Goal: Transaction & Acquisition: Book appointment/travel/reservation

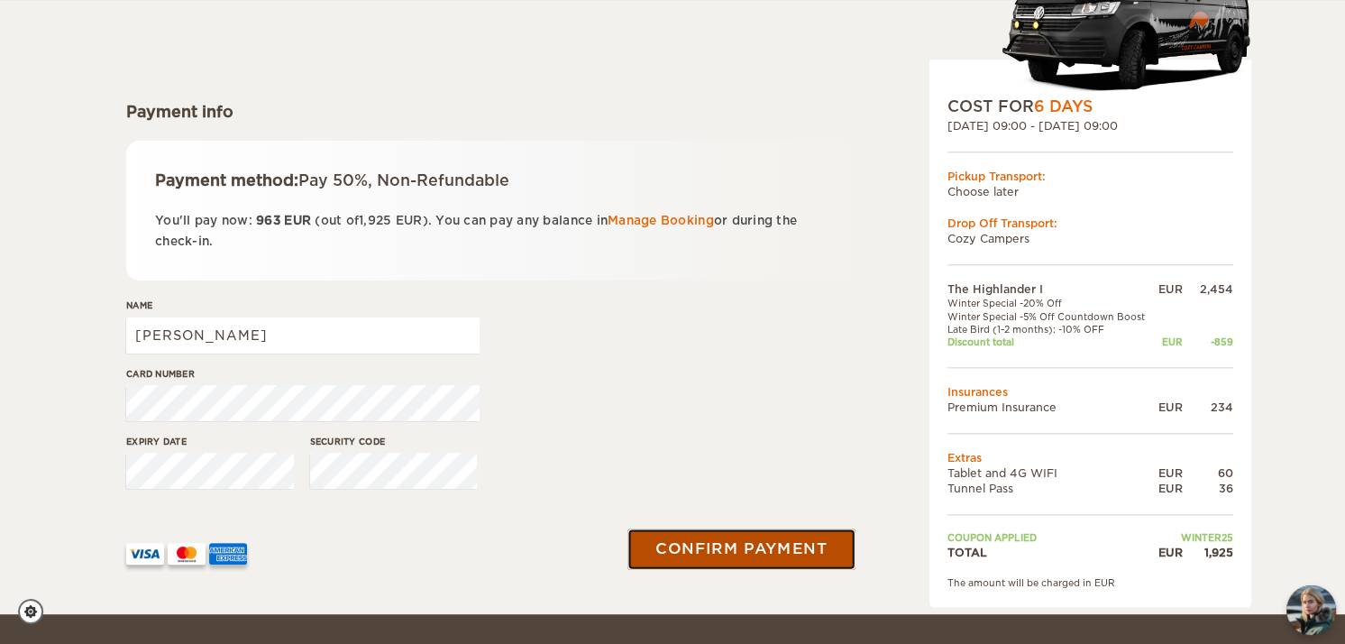
click at [708, 541] on button "Confirm payment" at bounding box center [741, 549] width 227 height 41
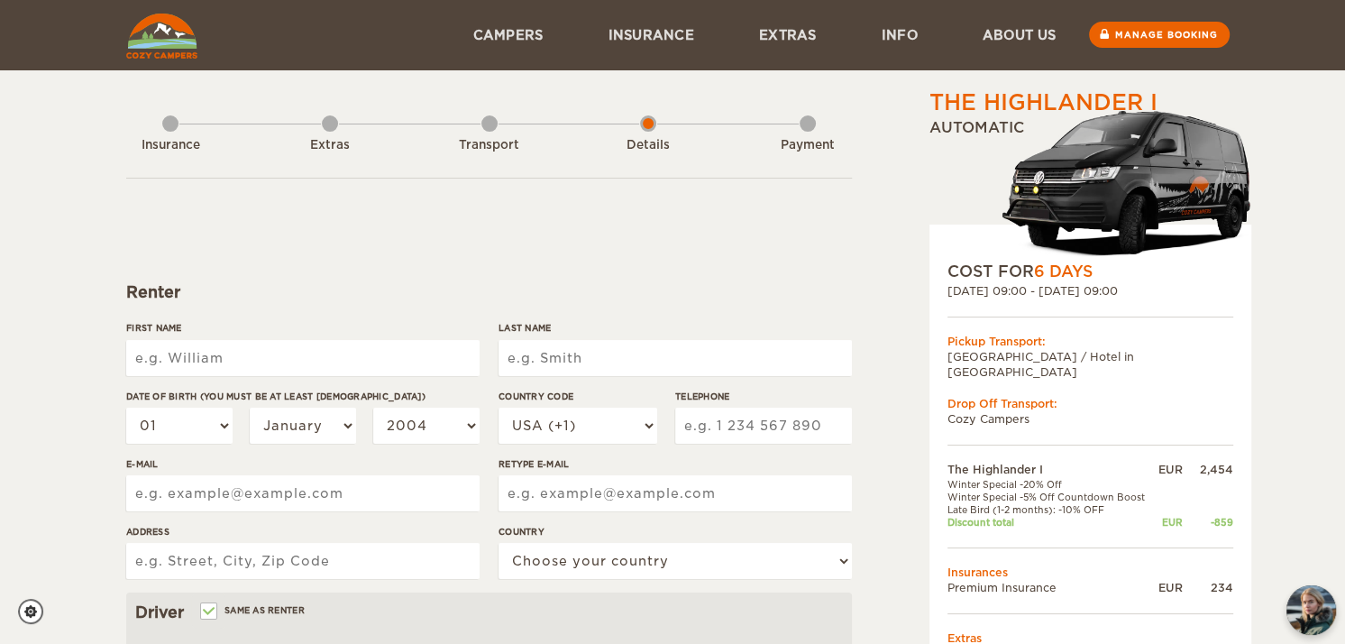
click at [278, 356] on input "First Name" at bounding box center [302, 358] width 353 height 36
type input "[PERSON_NAME]"
type input "4062702015"
type input "[PERSON_NAME][EMAIL_ADDRESS][DOMAIN_NAME]"
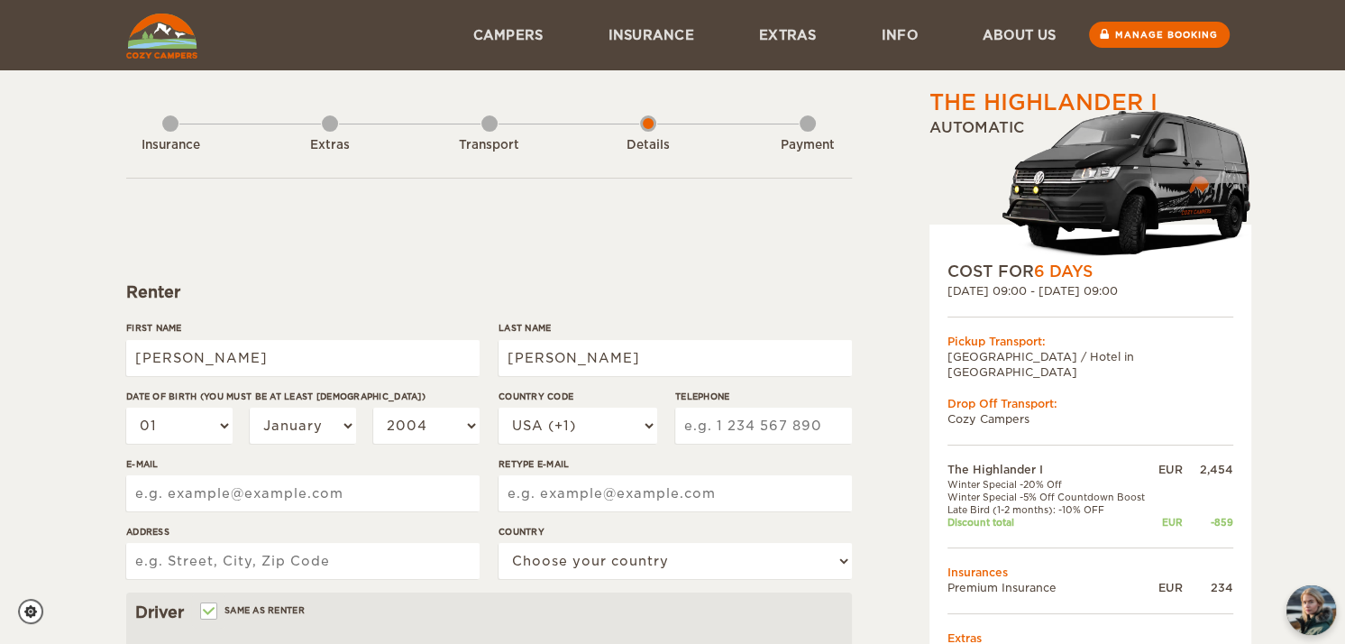
type input "[PERSON_NAME][EMAIL_ADDRESS][DOMAIN_NAME]"
type input "[STREET_ADDRESS]"
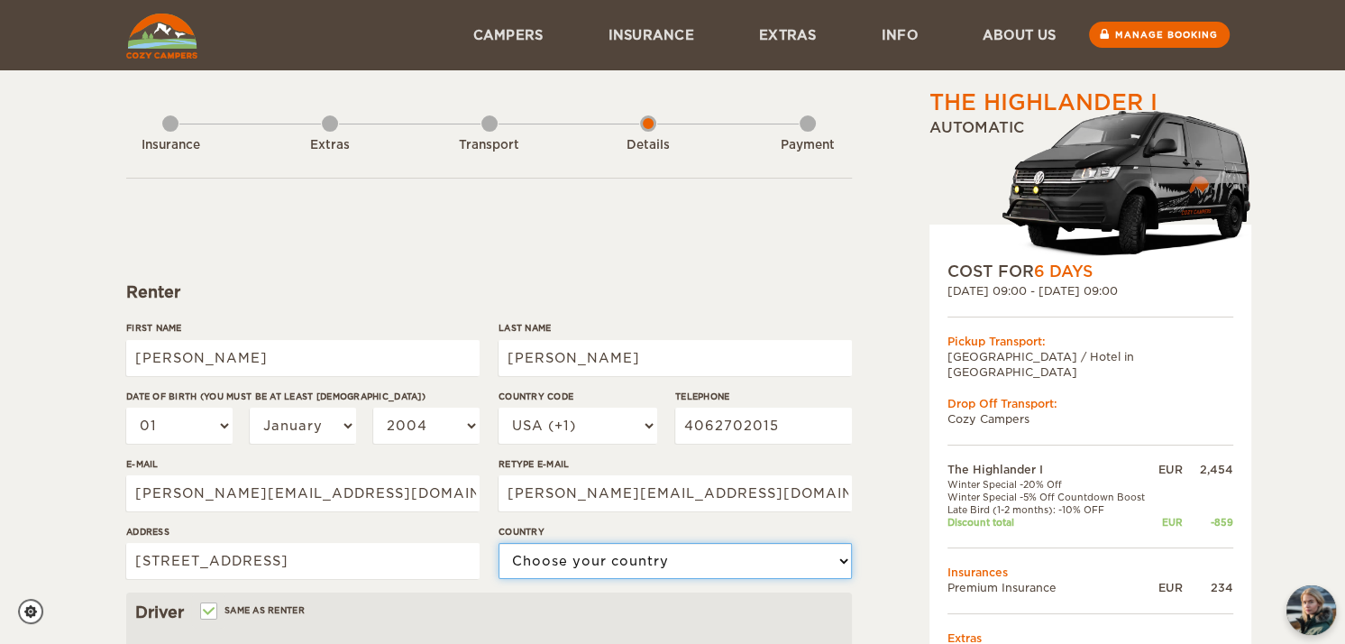
select select "222"
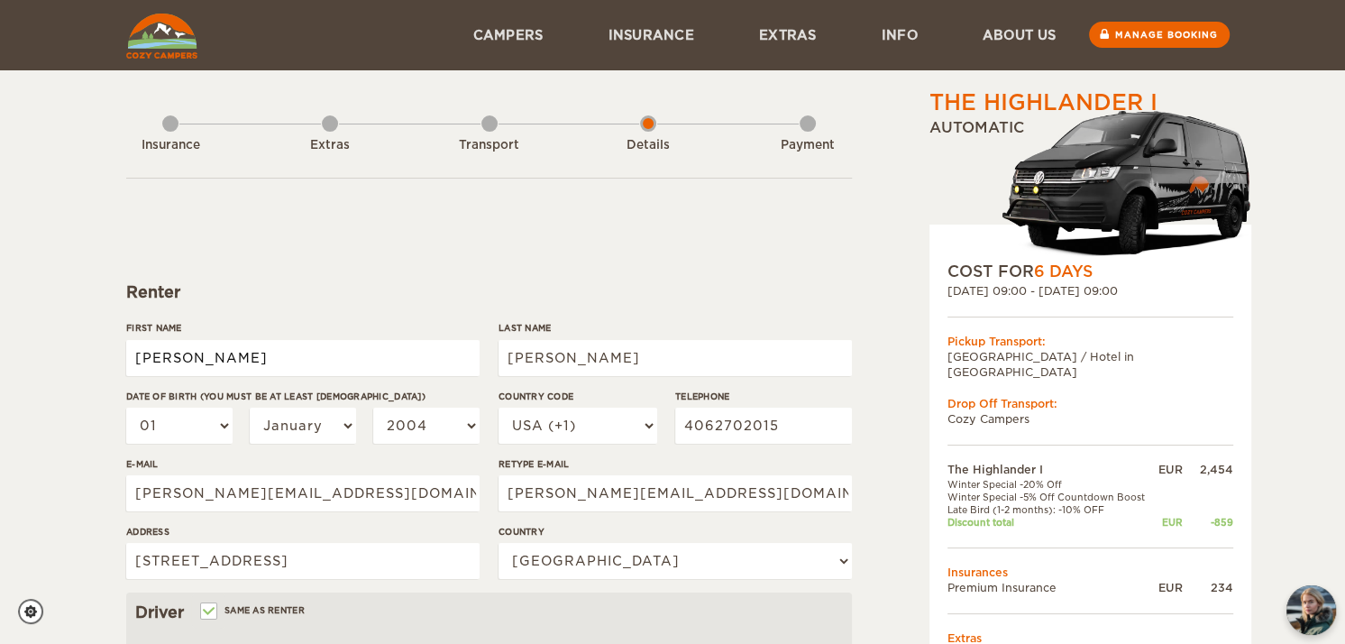
type input "[PERSON_NAME]"
click at [225, 440] on select "01 02 03 04 05 06 07 08 09 10 11 12 13 14 15 16 17 18 19 20 21 22 23 24 25 26 2…" at bounding box center [179, 426] width 106 height 36
select select "15"
click at [126, 408] on select "01 02 03 04 05 06 07 08 09 10 11 12 13 14 15 16 17 18 19 20 21 22 23 24 25 26 2…" at bounding box center [179, 426] width 106 height 36
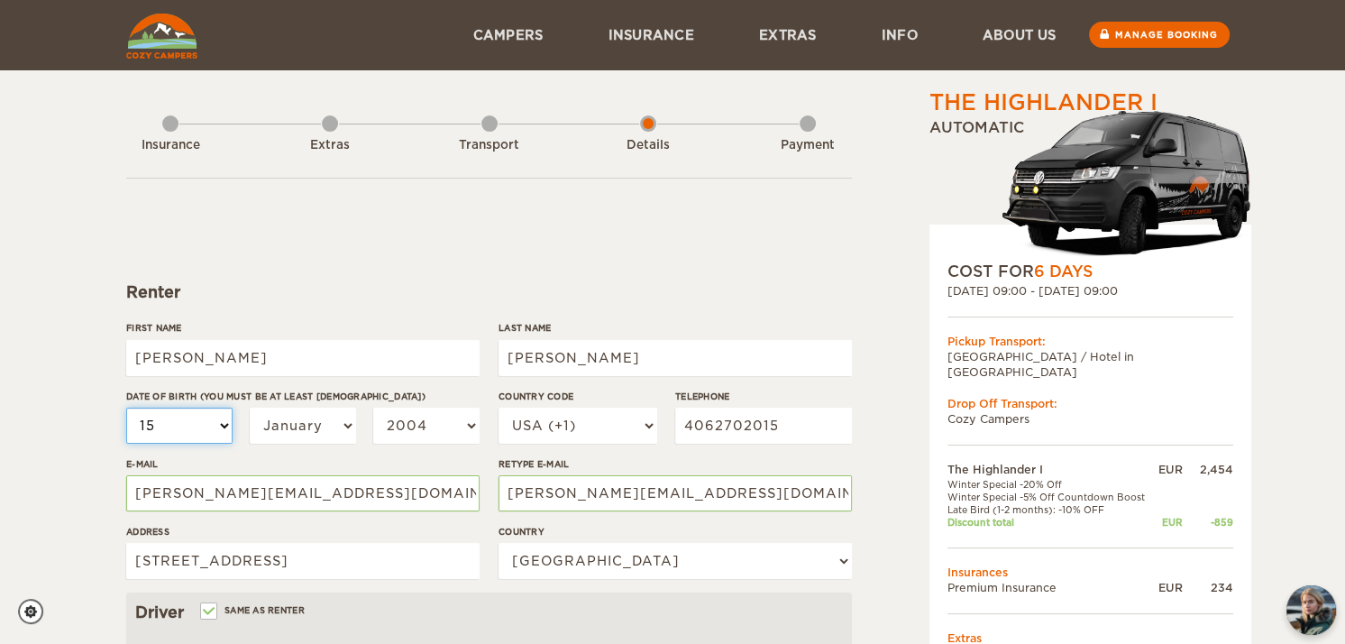
select select "15"
click at [301, 418] on select "January February March April May June July August September October November De…" at bounding box center [303, 426] width 106 height 36
select select "09"
click at [250, 408] on select "January February March April May June July August September October November De…" at bounding box center [303, 426] width 106 height 36
select select "09"
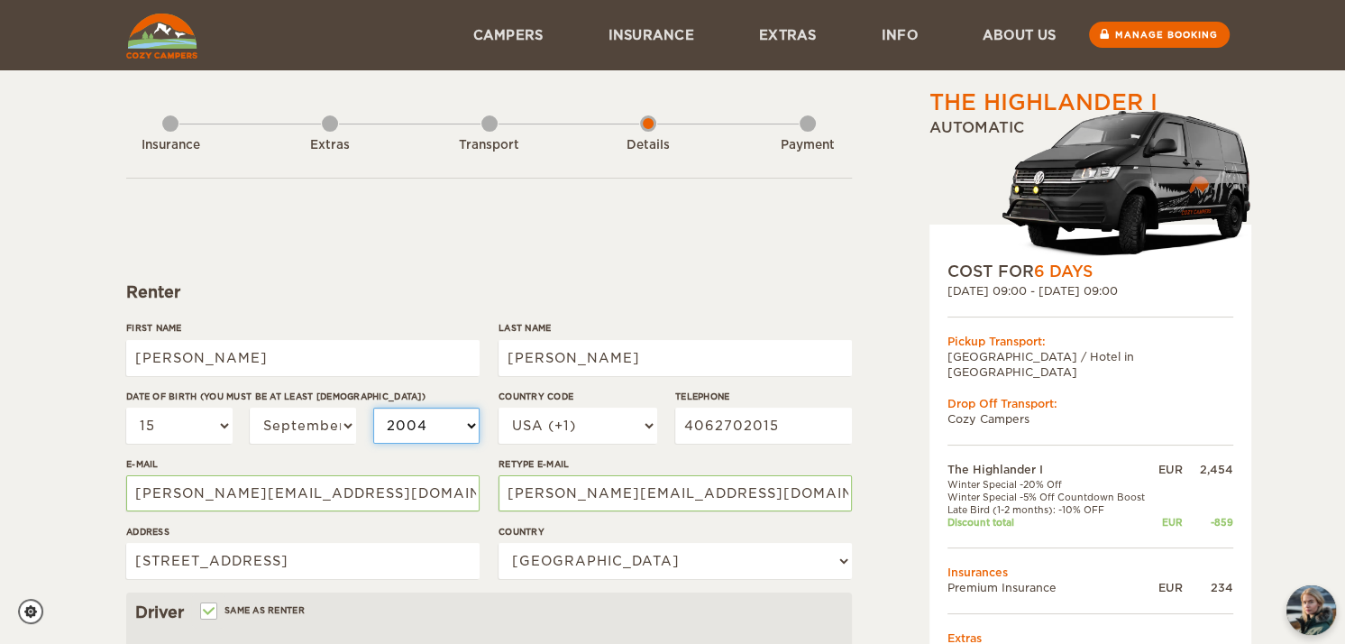
click at [420, 433] on select "2004 2003 2002 2001 2000 1999 1998 1997 1996 1995 1994 1993 1992 1991 1990 1989…" at bounding box center [426, 426] width 106 height 36
select select "1988"
click at [373, 408] on select "2004 2003 2002 2001 2000 1999 1998 1997 1996 1995 1994 1993 1992 1991 1990 1989…" at bounding box center [426, 426] width 106 height 36
select select "1988"
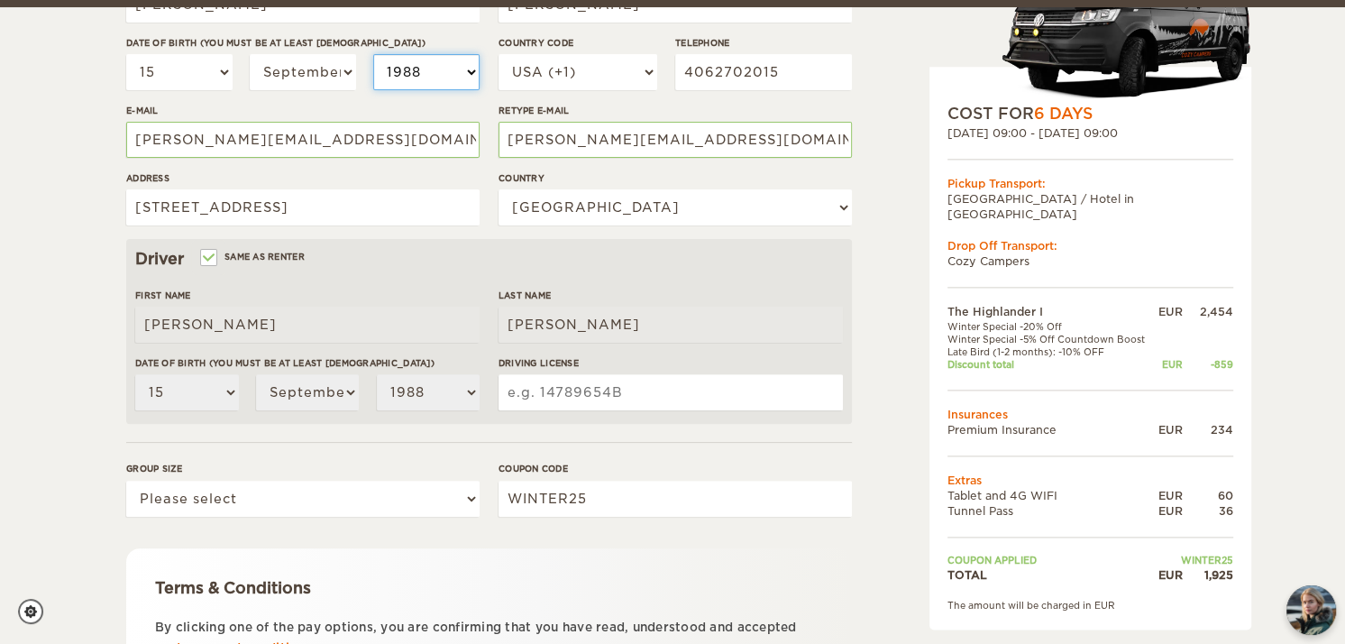
scroll to position [361, 0]
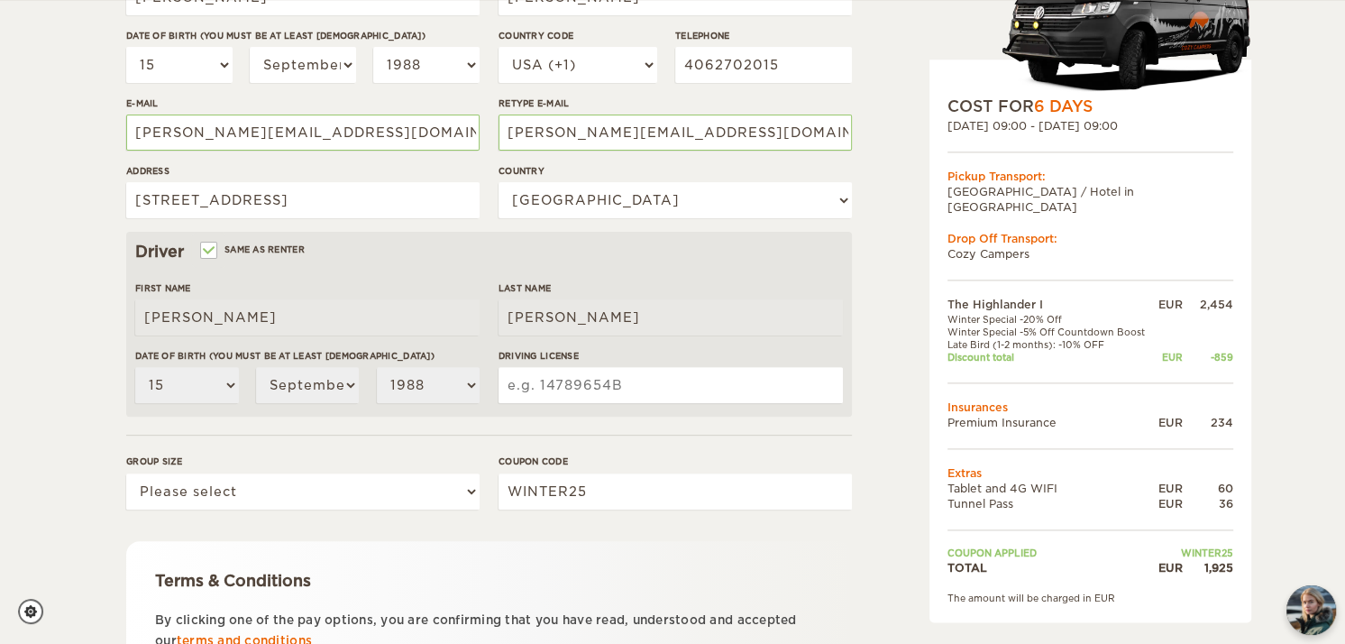
click at [87, 421] on div "The Highlander I Expand Collapse Total 1,925 EUR Automatic COST FOR 6 Days [DAT…" at bounding box center [672, 225] width 1345 height 1172
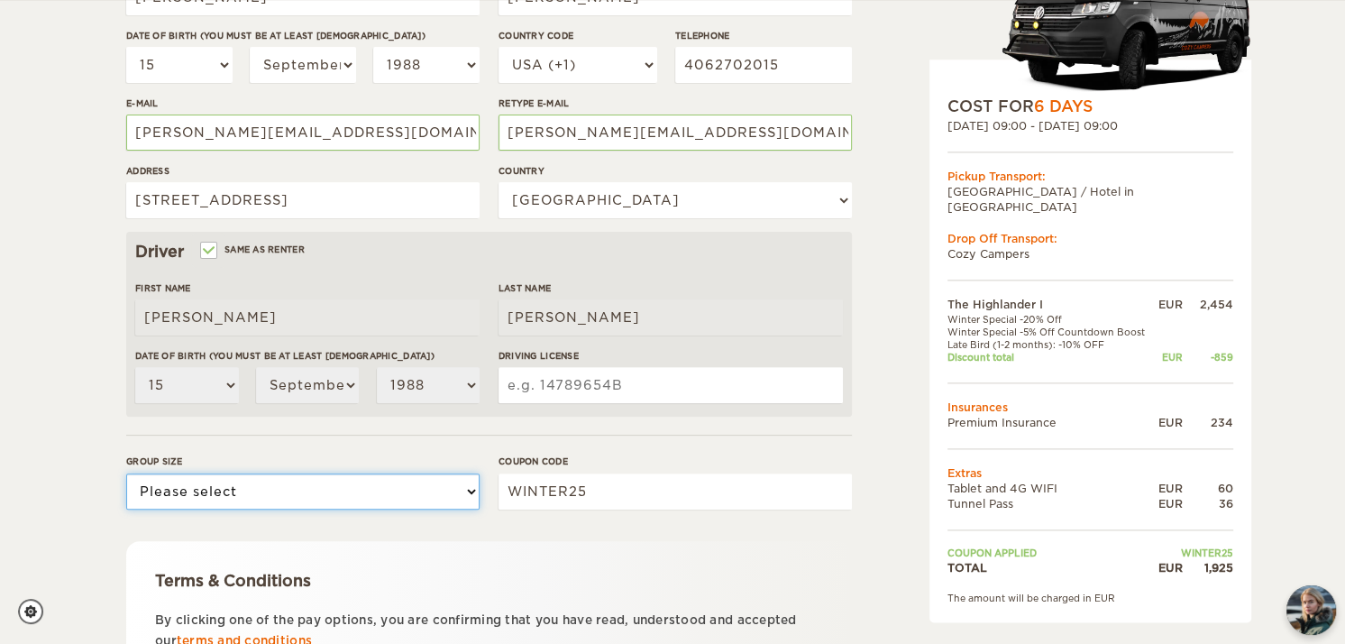
click at [282, 502] on select "Please select 1 2" at bounding box center [302, 491] width 353 height 36
select select "2"
click at [126, 473] on select "Please select 1 2" at bounding box center [302, 491] width 353 height 36
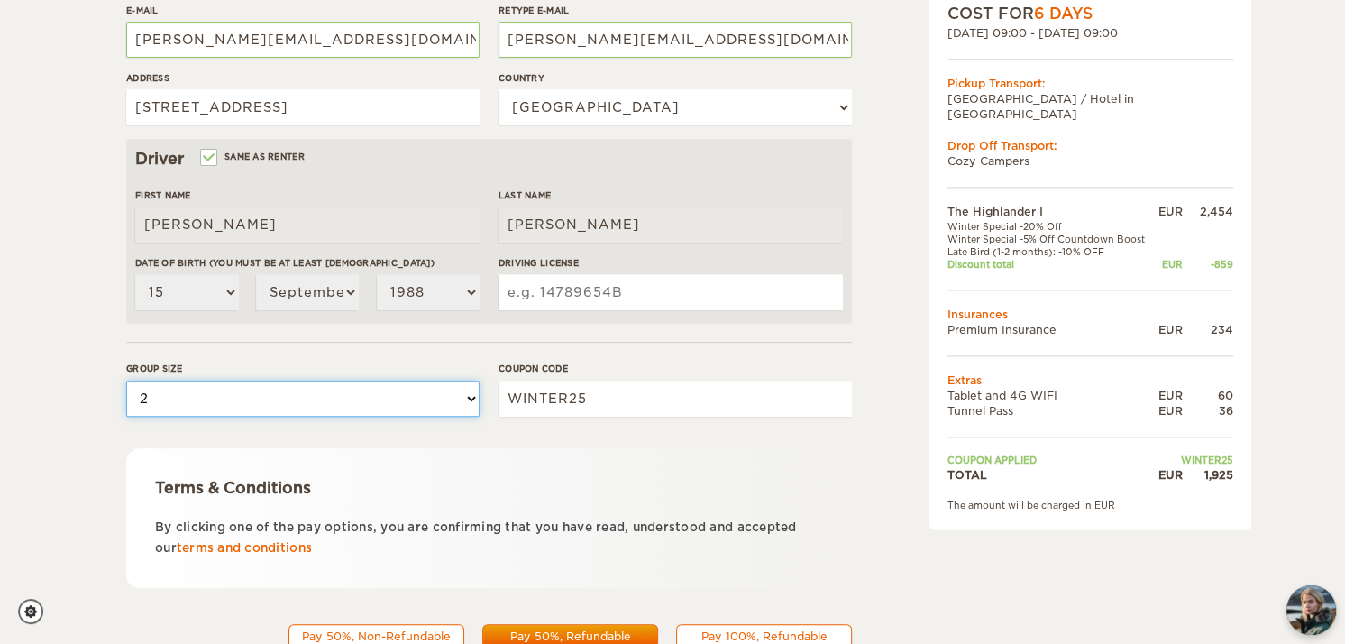
scroll to position [527, 0]
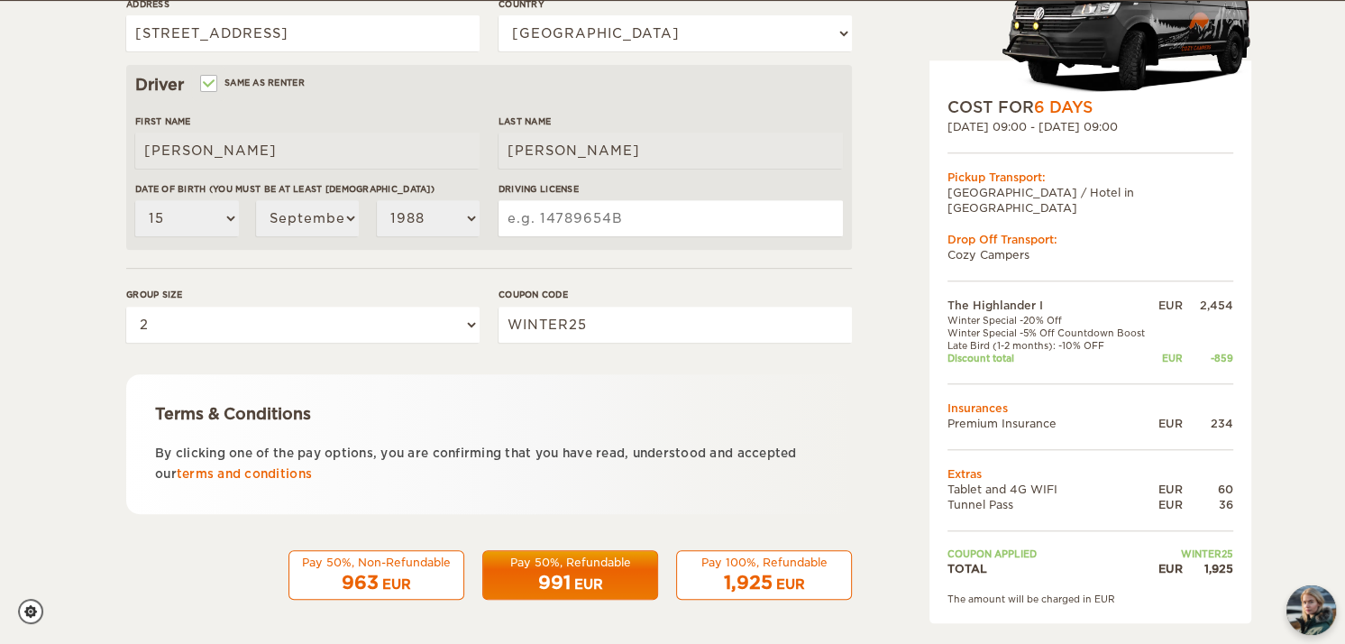
click at [361, 582] on span "963" at bounding box center [360, 583] width 37 height 22
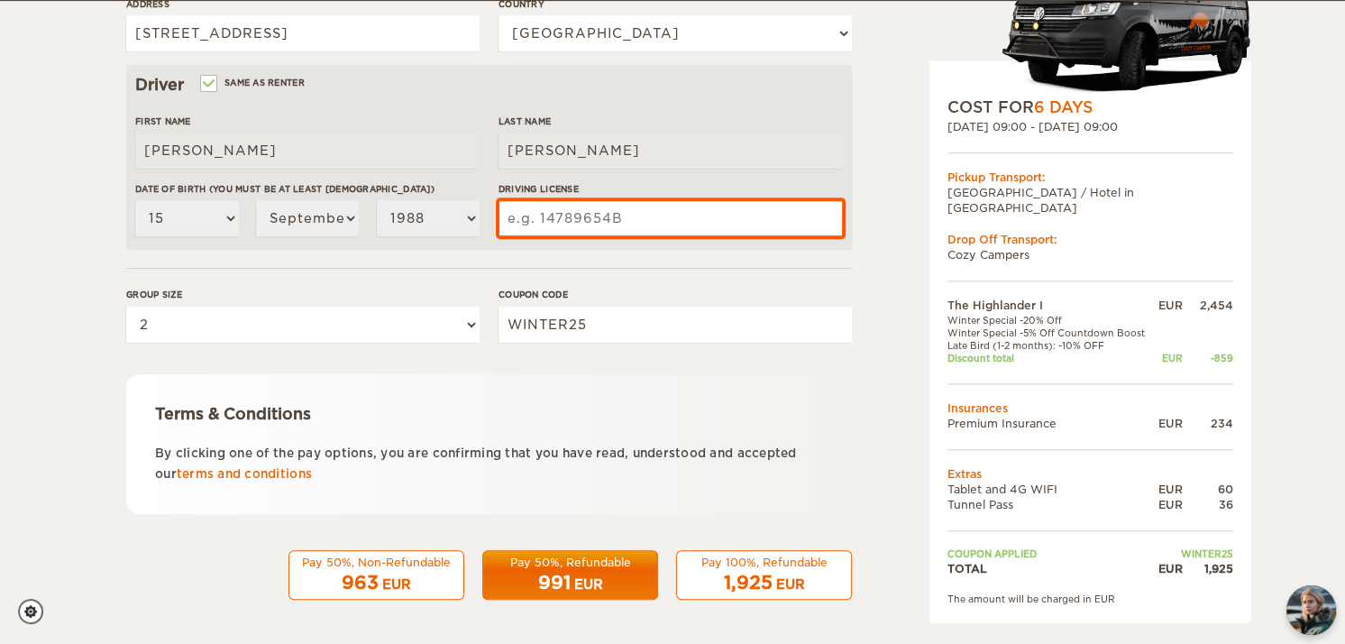
scroll to position [493, 0]
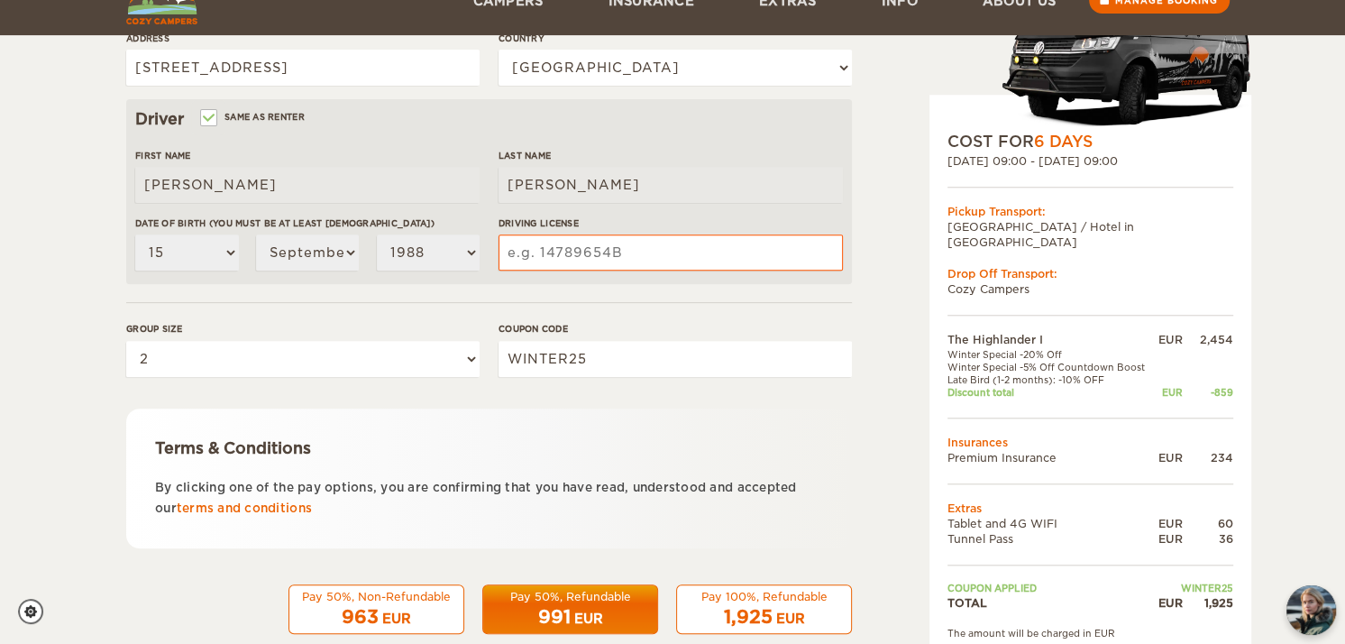
drag, startPoint x: 616, startPoint y: 224, endPoint x: 612, endPoint y: 234, distance: 11.4
click at [615, 225] on label"] "Driving License" at bounding box center [671, 223] width 344 height 14
click at [615, 234] on input "Driving License" at bounding box center [671, 252] width 344 height 36
click at [610, 244] on input "Driving License" at bounding box center [671, 252] width 344 height 36
type input "0902219884115"
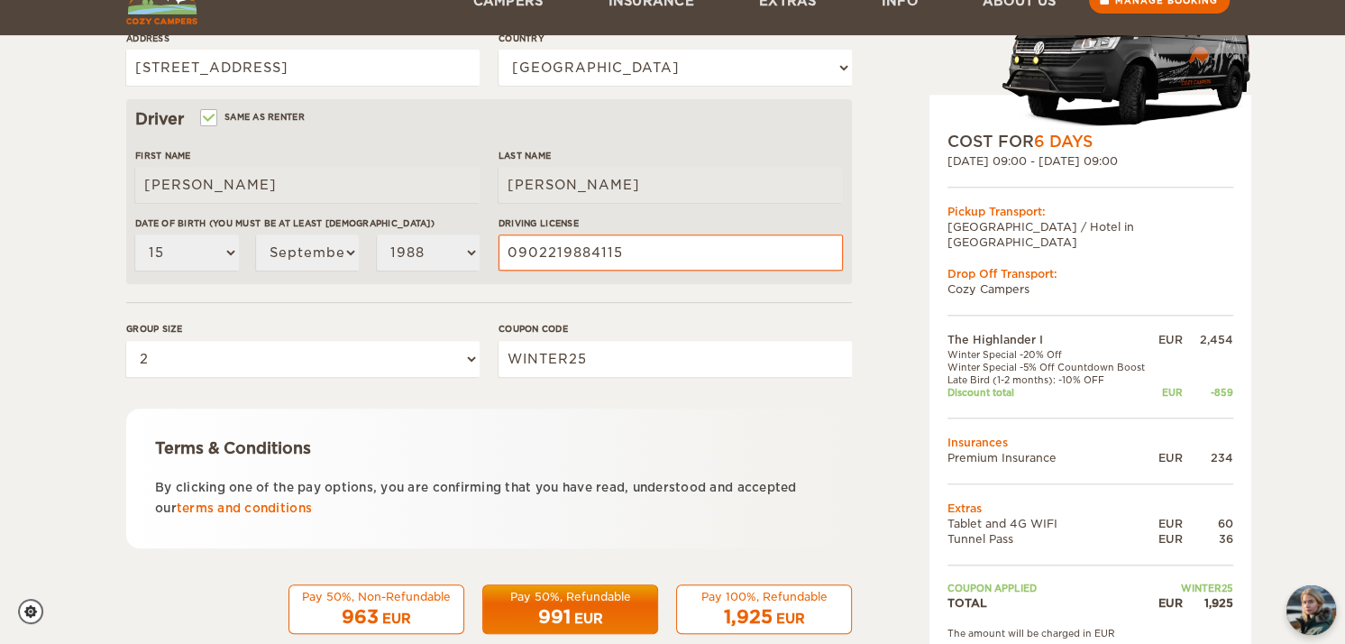
click at [390, 620] on div "EUR" at bounding box center [396, 619] width 29 height 18
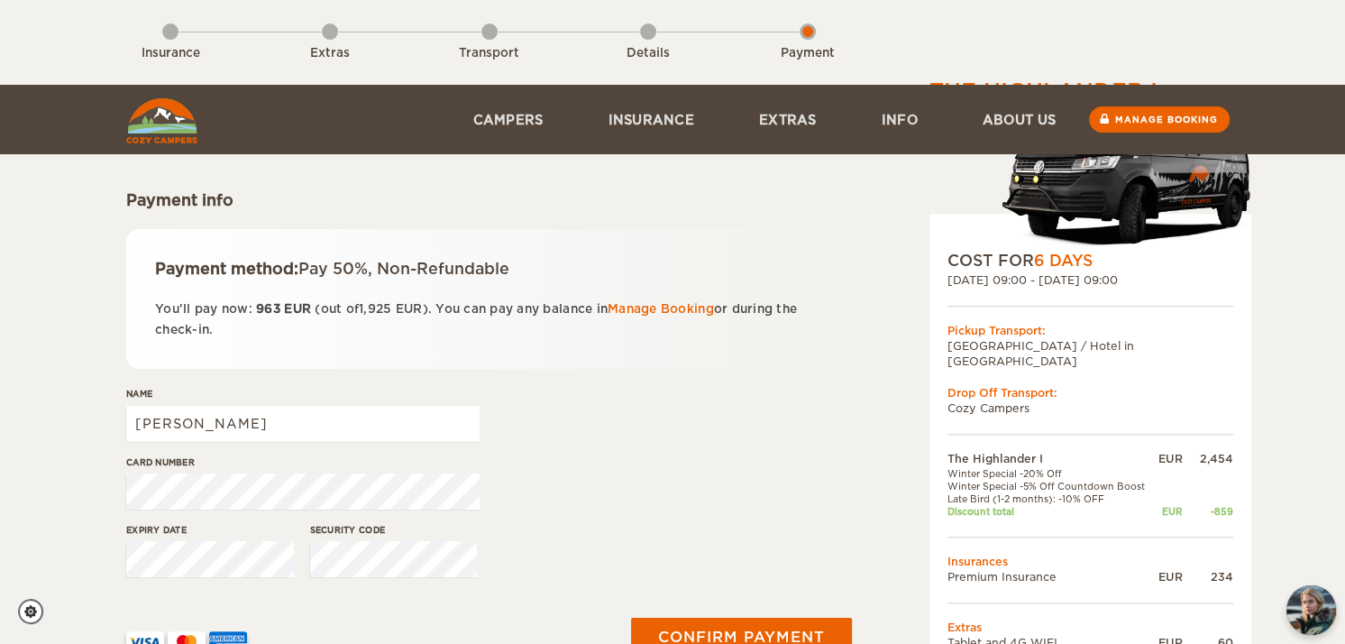
scroll to position [361, 0]
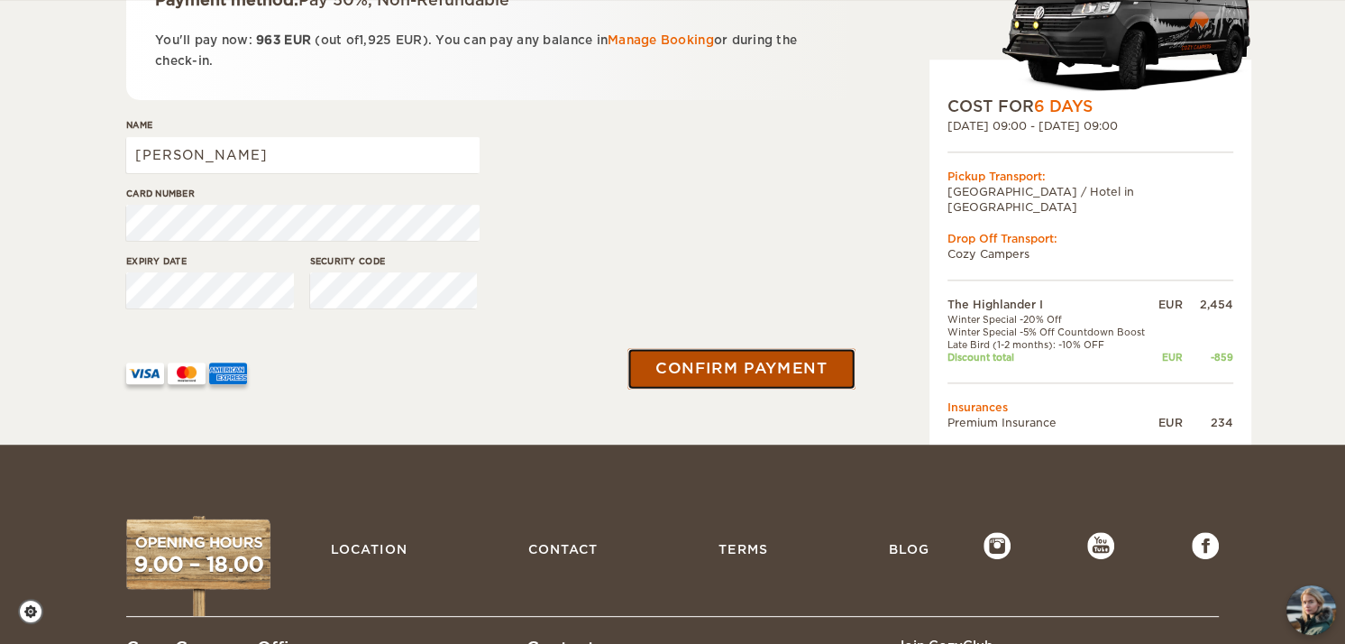
drag, startPoint x: 741, startPoint y: 364, endPoint x: 672, endPoint y: 377, distance: 70.6
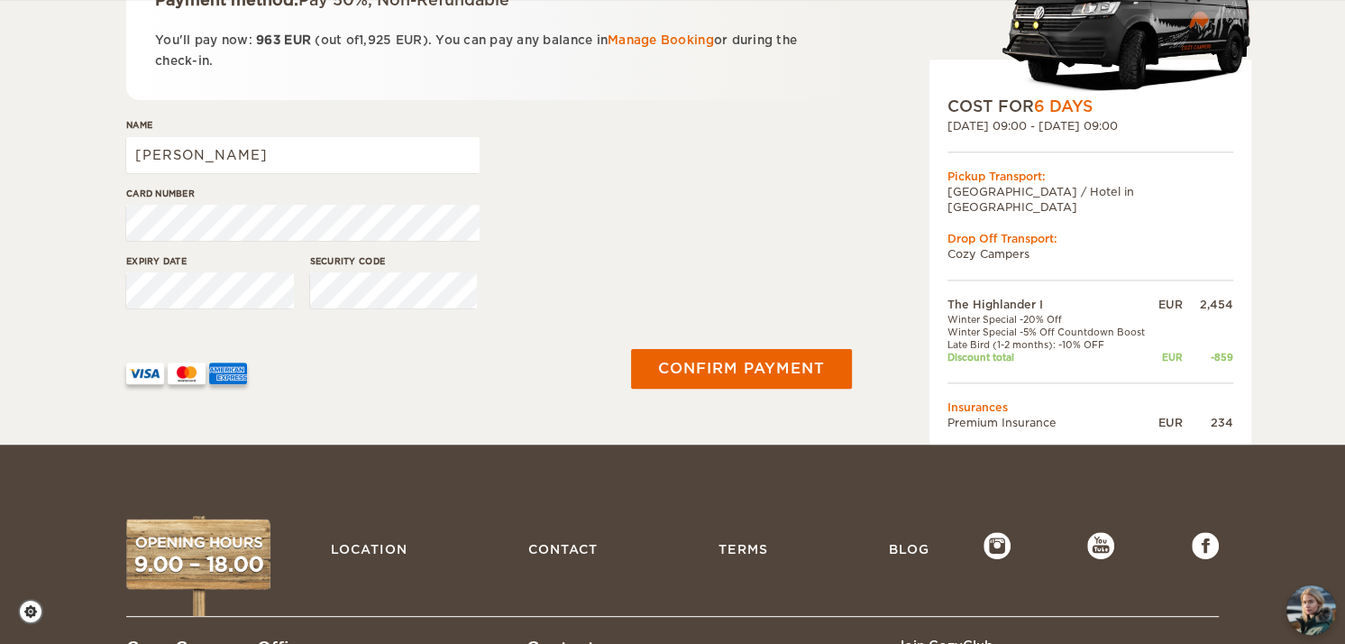
drag, startPoint x: 672, startPoint y: 377, endPoint x: 543, endPoint y: 365, distance: 129.5
click at [543, 365] on div at bounding box center [364, 366] width 477 height 35
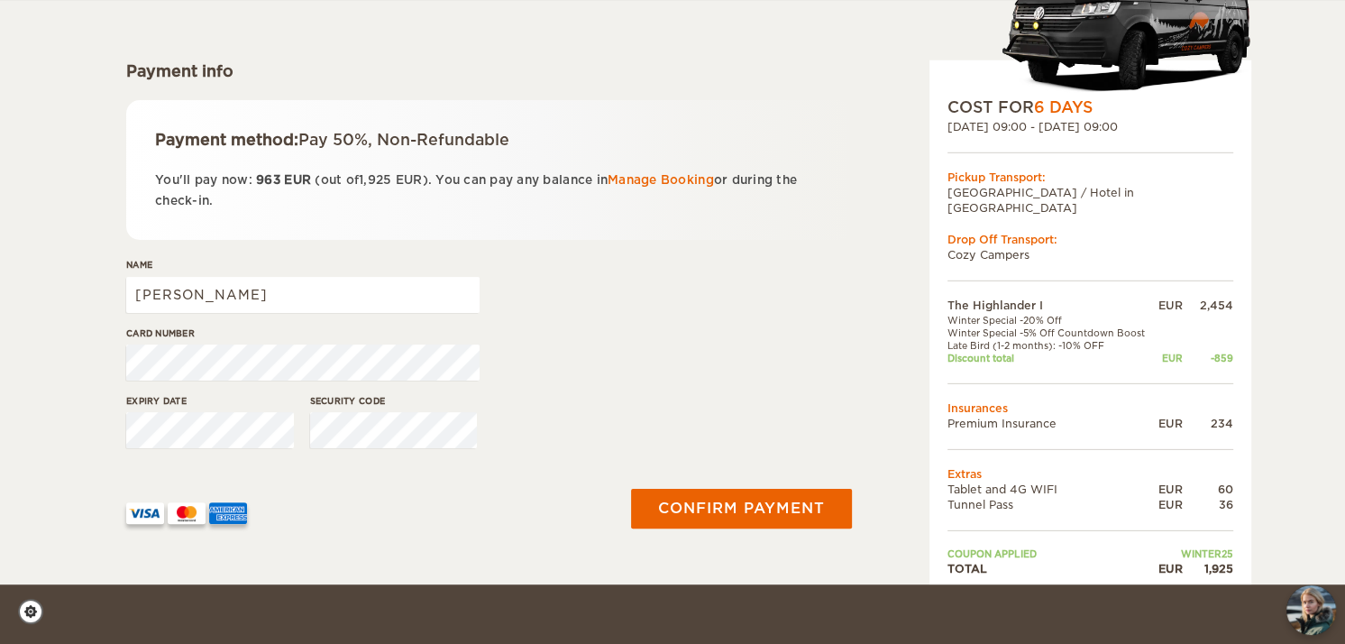
scroll to position [270, 0]
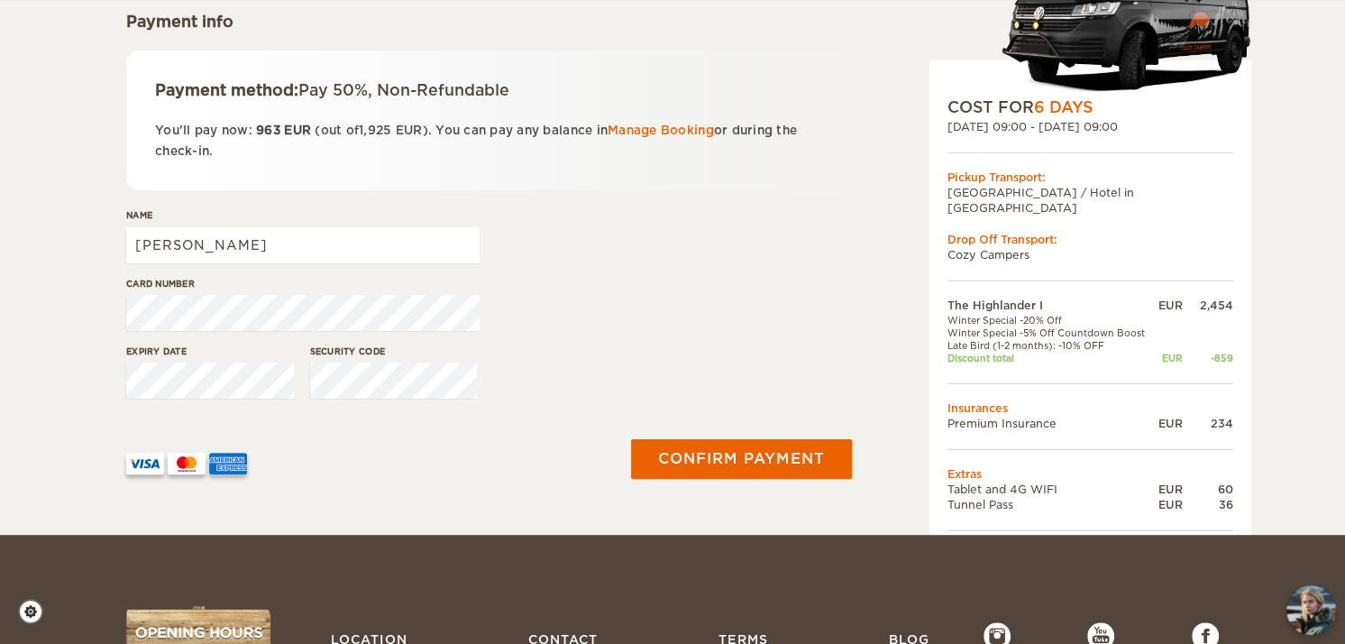
click at [584, 395] on div "Expiry date Security code" at bounding box center [489, 378] width 726 height 68
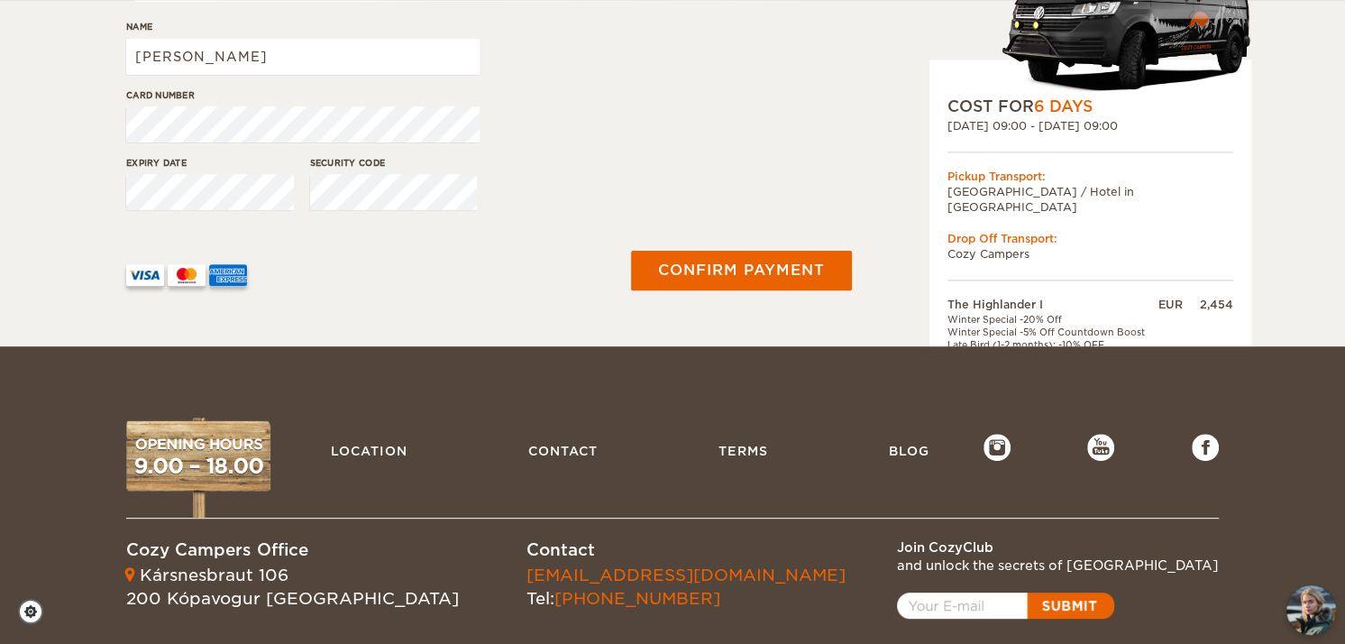
scroll to position [537, 0]
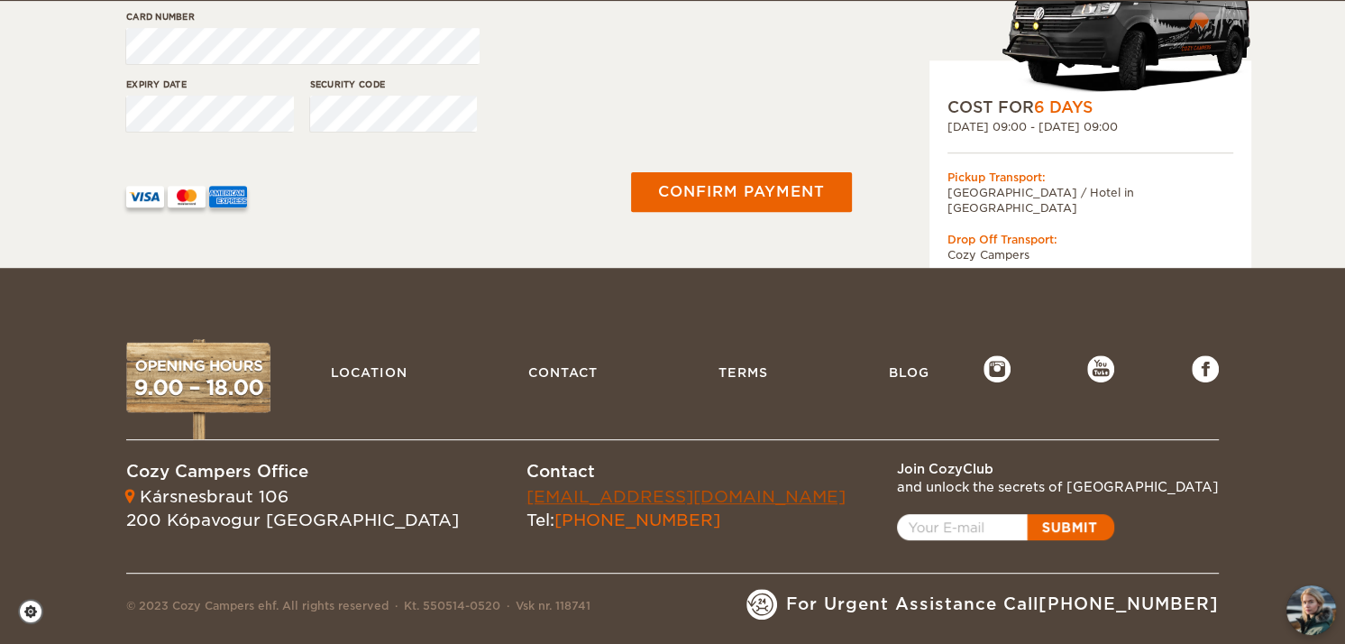
click at [527, 487] on link "[EMAIL_ADDRESS][DOMAIN_NAME]" at bounding box center [686, 496] width 319 height 19
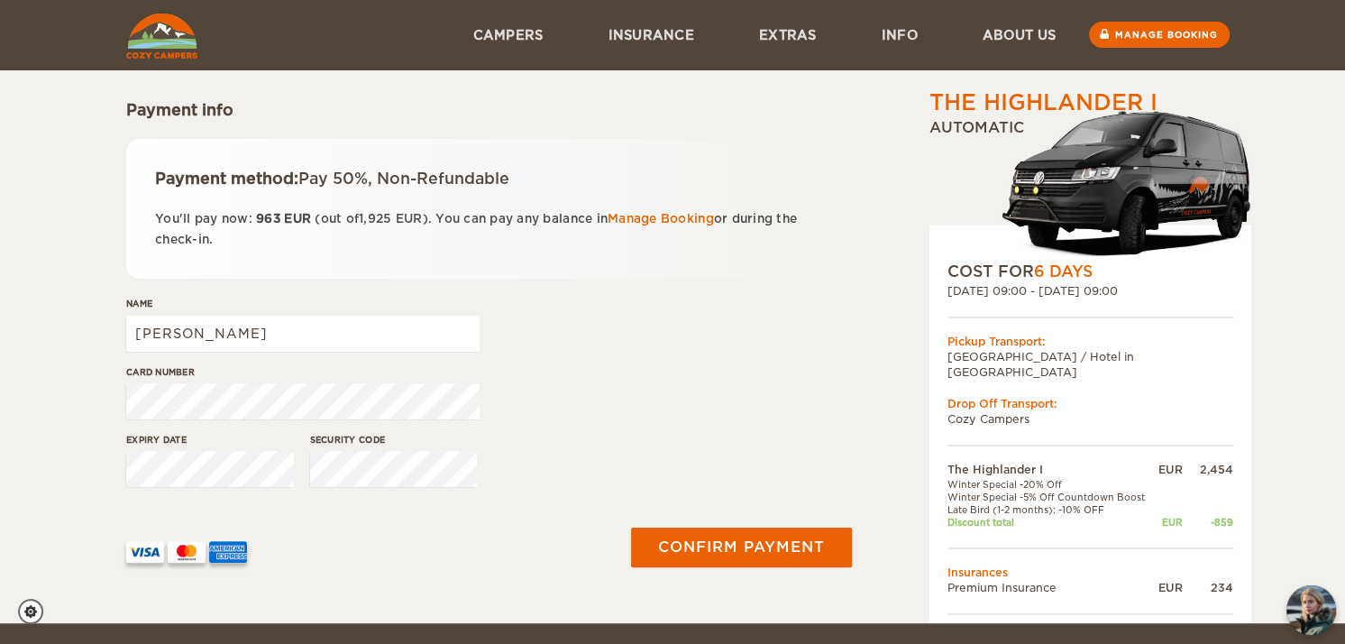
scroll to position [0, 0]
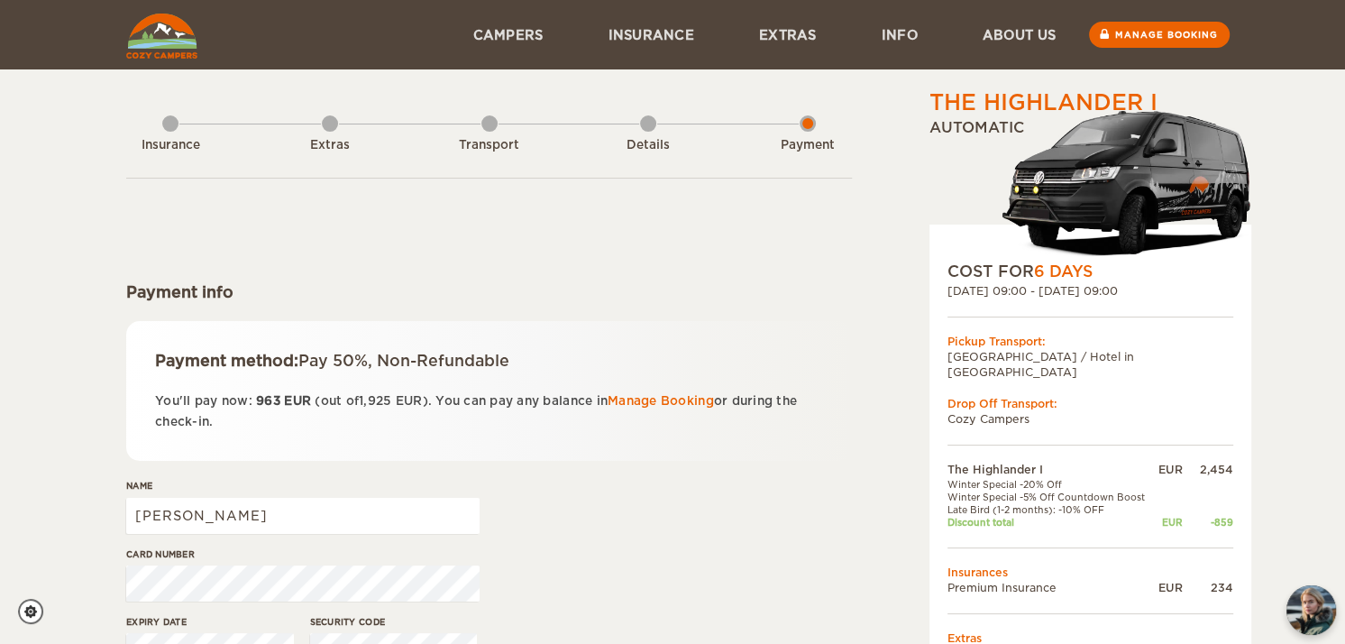
click at [776, 331] on div "Payment method: Pay 50%, Non-Refundable You'll pay now: 963 EUR (out of 1,925 E…" at bounding box center [489, 391] width 726 height 140
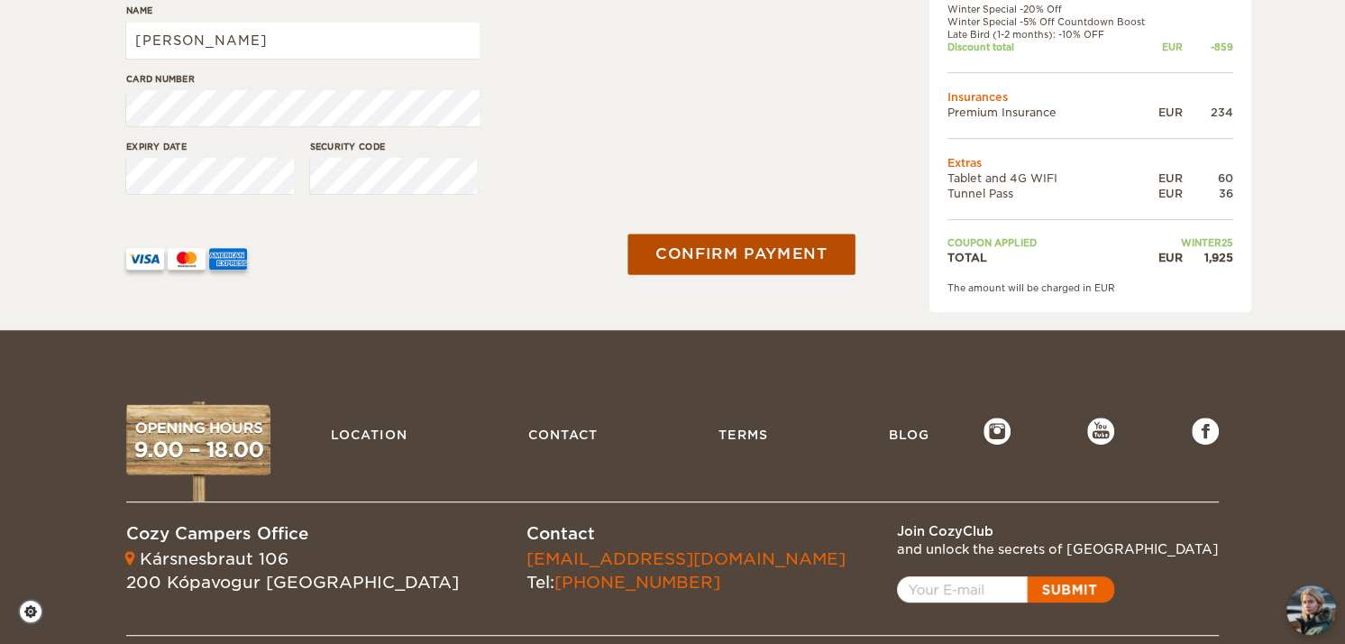
scroll to position [537, 0]
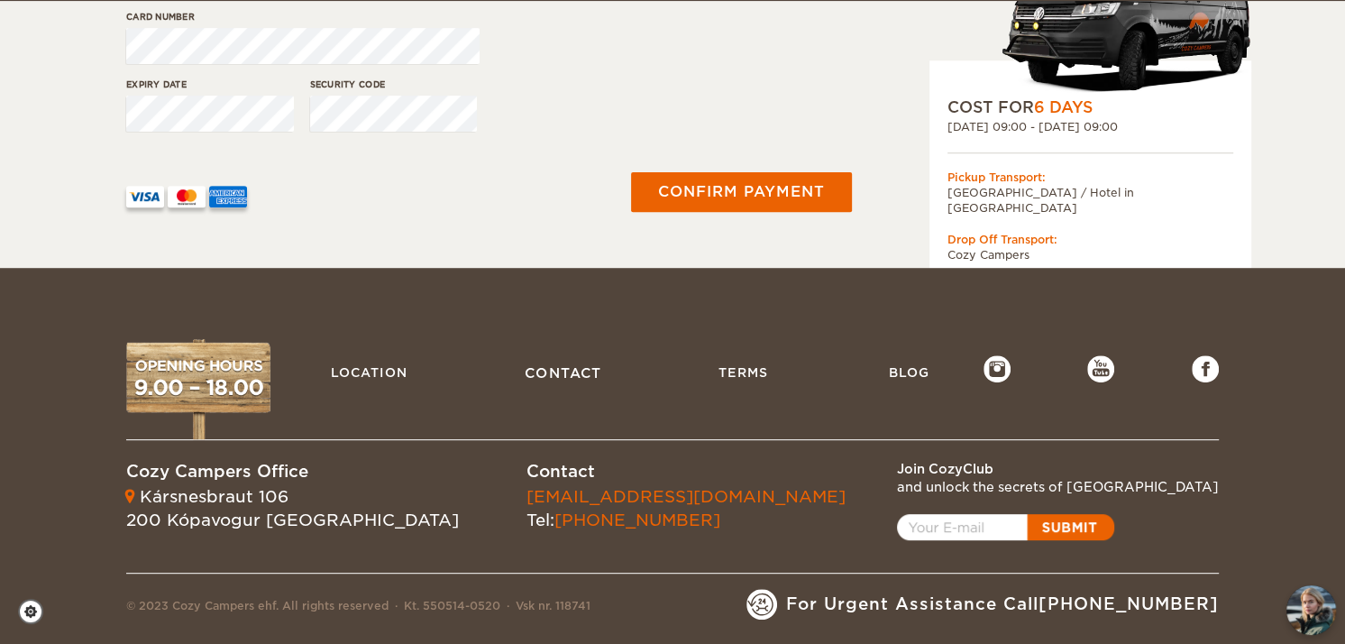
click at [587, 361] on link "Contact" at bounding box center [563, 372] width 96 height 38
